Goal: Task Accomplishment & Management: Manage account settings

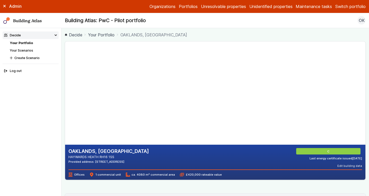
click at [29, 50] on link "Your Scenarios" at bounding box center [21, 50] width 23 height 4
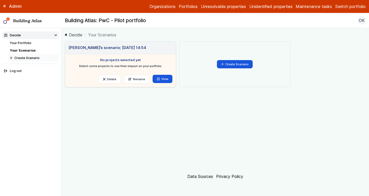
click at [34, 56] on button "Create Scenario" at bounding box center [33, 57] width 50 height 7
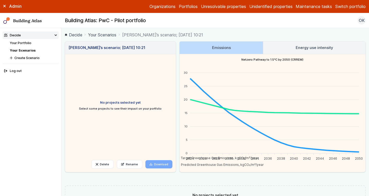
click at [20, 43] on link "Your Portfolio" at bounding box center [21, 43] width 22 height 4
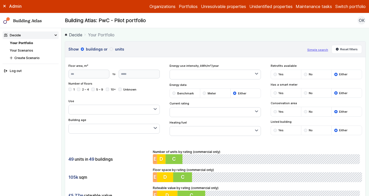
click at [20, 43] on link "Your Portfolio" at bounding box center [21, 43] width 23 height 4
